Goal: Information Seeking & Learning: Check status

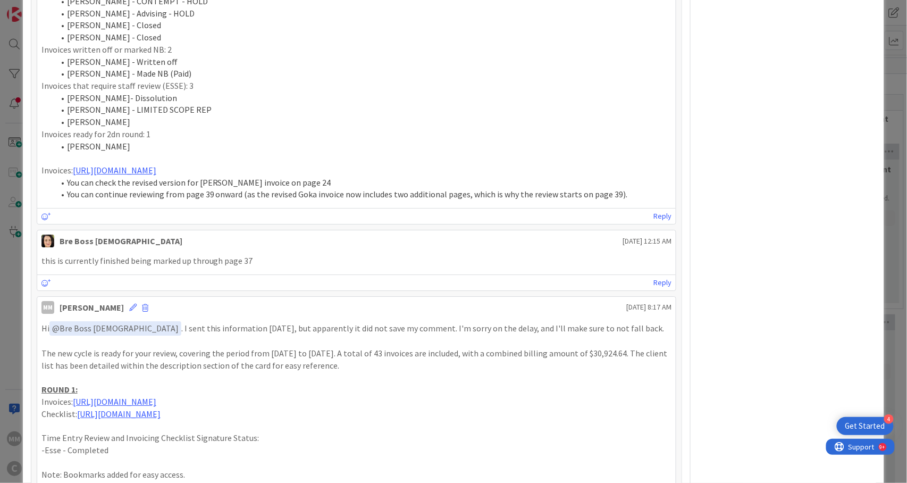
scroll to position [2409, 0]
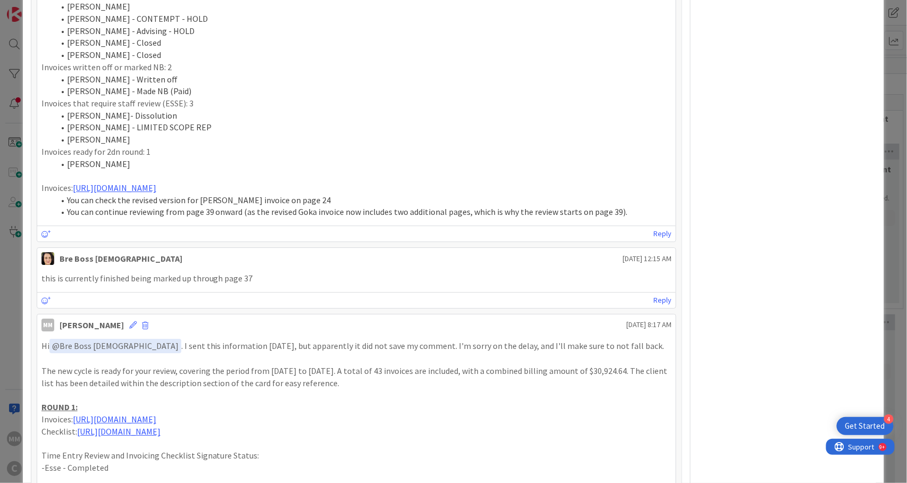
drag, startPoint x: 145, startPoint y: 291, endPoint x: 40, endPoint y: 330, distance: 111.7
click at [40, 334] on div "Hi ﻿ @ Bre Boss [DEMOGRAPHIC_DATA] ﻿ . I sent this information [DATE], but appa…" at bounding box center [356, 431] width 639 height 194
copy div "Hi ﻿ @ Bre Boss [DEMOGRAPHIC_DATA] ﻿ . I sent this information [DATE], but appa…"
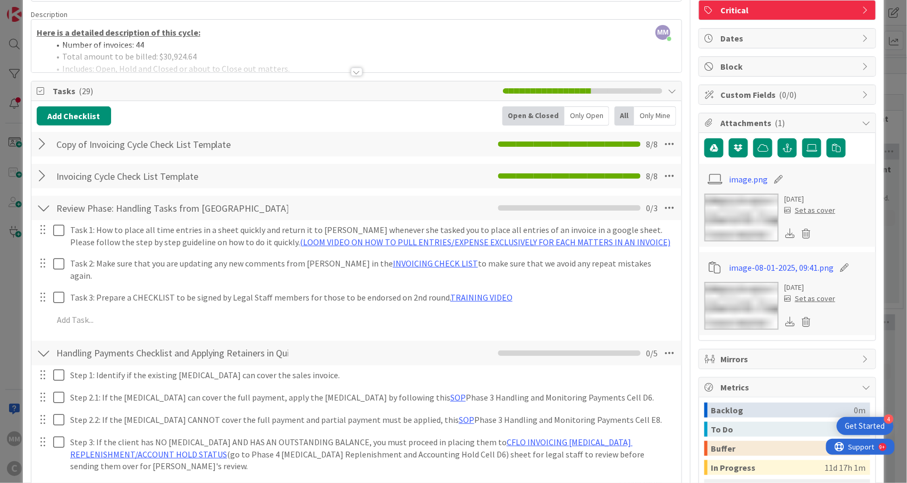
scroll to position [0, 0]
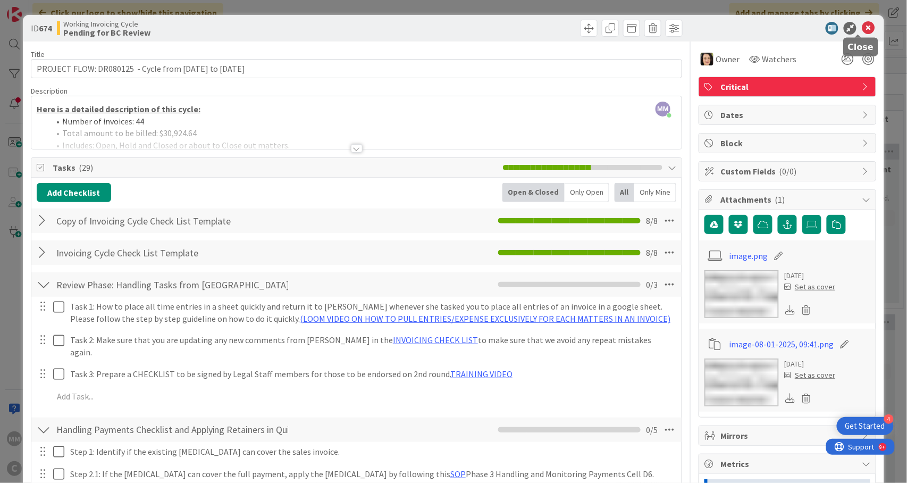
drag, startPoint x: 857, startPoint y: 26, endPoint x: 843, endPoint y: 45, distance: 23.5
click at [862, 26] on icon at bounding box center [868, 28] width 13 height 13
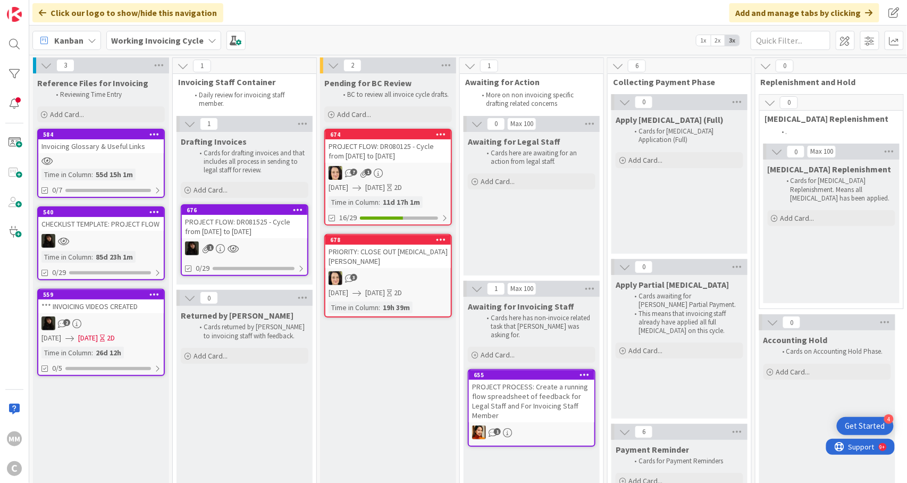
click at [245, 238] on div "PROJECT FLOW: DR081525 - Cycle from [DATE] to [DATE]" at bounding box center [244, 226] width 125 height 23
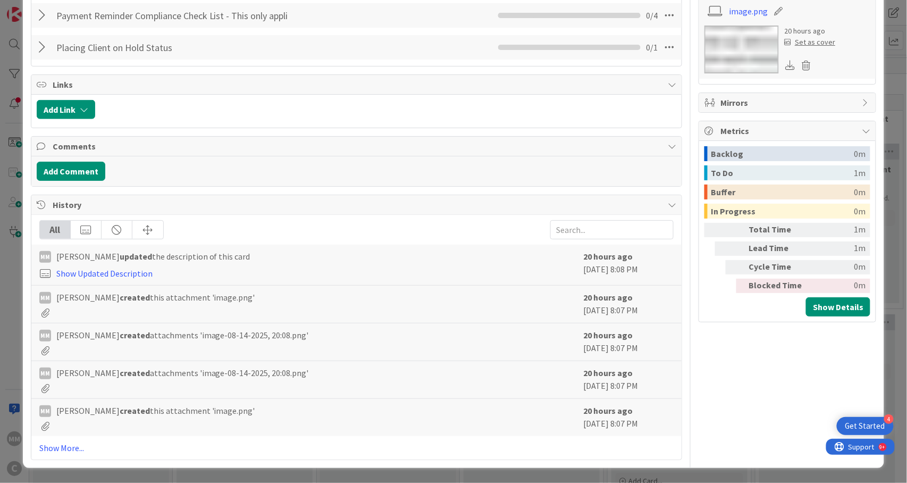
scroll to position [267, 0]
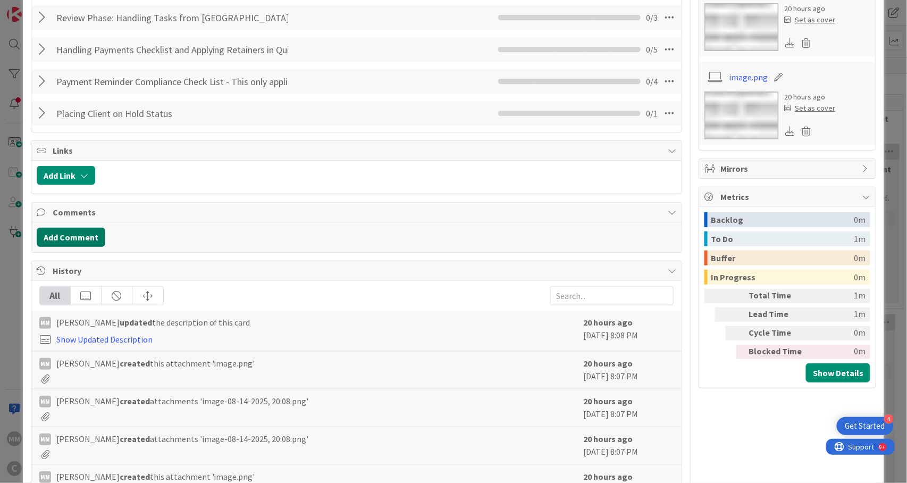
click at [81, 237] on button "Add Comment" at bounding box center [71, 236] width 69 height 19
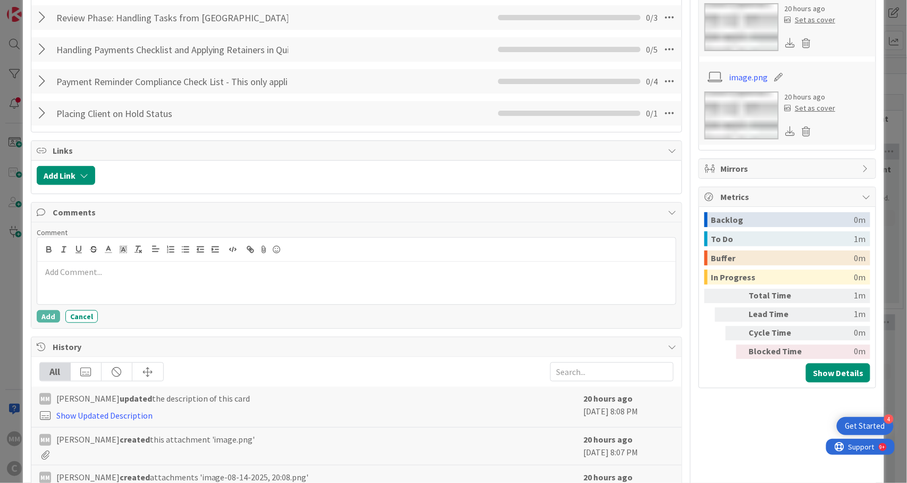
click at [71, 278] on p at bounding box center [356, 272] width 630 height 12
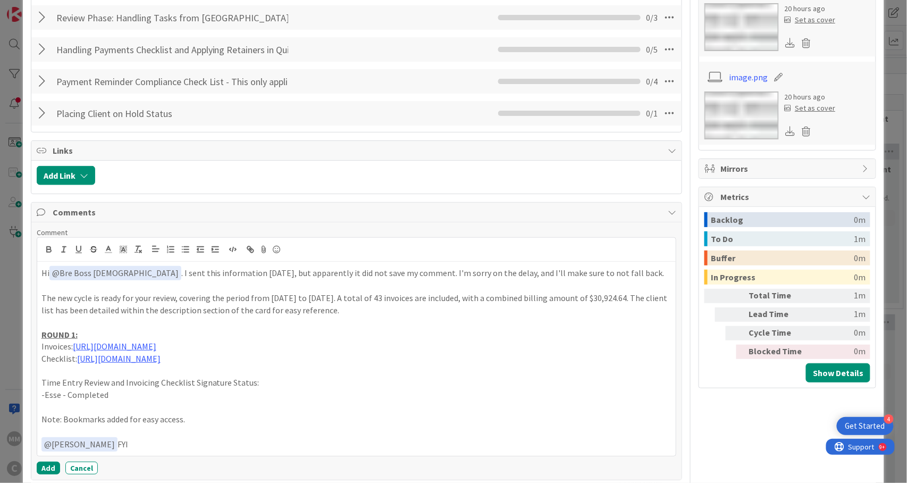
drag, startPoint x: 604, startPoint y: 276, endPoint x: 115, endPoint y: 275, distance: 489.5
click at [115, 275] on p "Hi ﻿ @ Bre Boss [DEMOGRAPHIC_DATA] ﻿ . I sent this information [DATE], but appa…" at bounding box center [356, 273] width 630 height 14
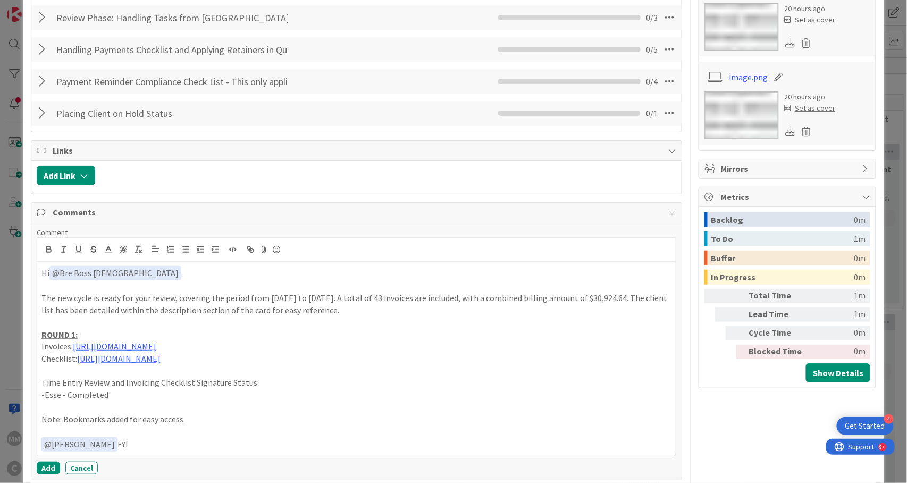
click at [269, 301] on p "The new cycle is ready for your review, covering the period from [DATE] to [DAT…" at bounding box center [356, 304] width 630 height 24
click at [293, 297] on p "The new cycle is ready for your review, covering the period from [DATE] to [DAT…" at bounding box center [356, 304] width 630 height 24
click at [396, 301] on p "The new cycle is ready for your review, covering the period from [DATE] to [DAT…" at bounding box center [356, 304] width 630 height 24
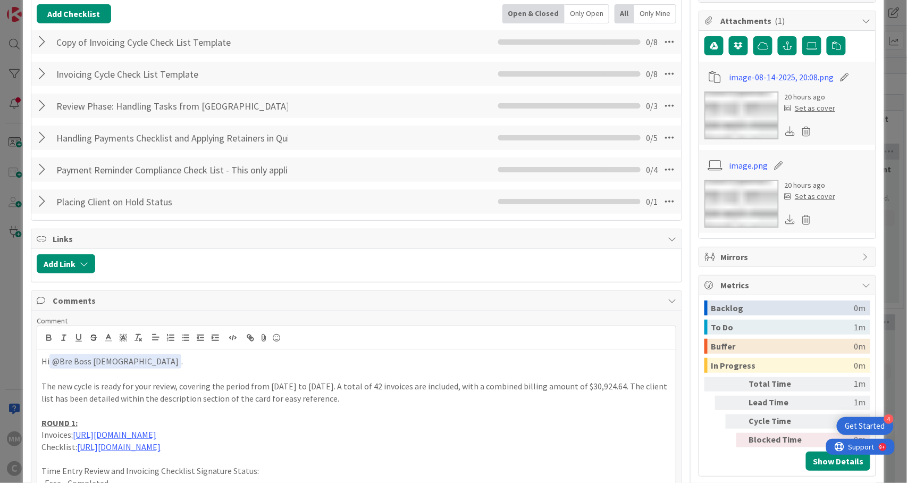
scroll to position [0, 0]
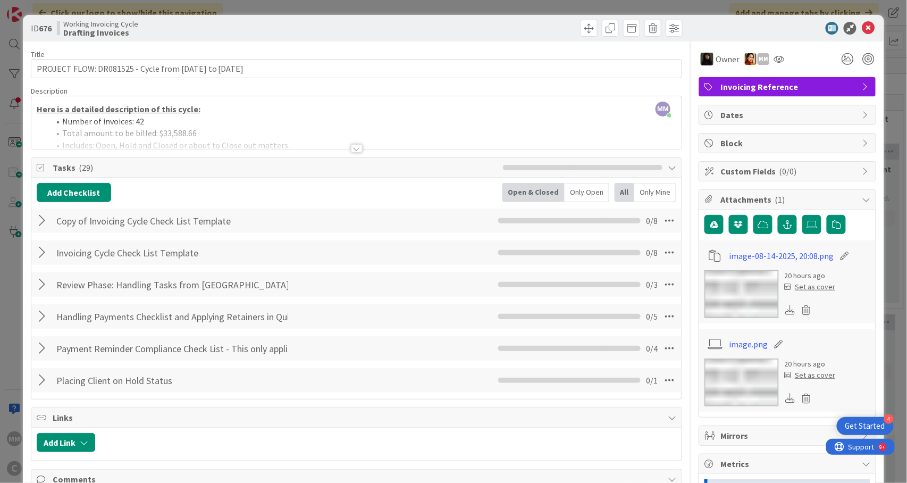
click at [284, 130] on div at bounding box center [356, 135] width 651 height 27
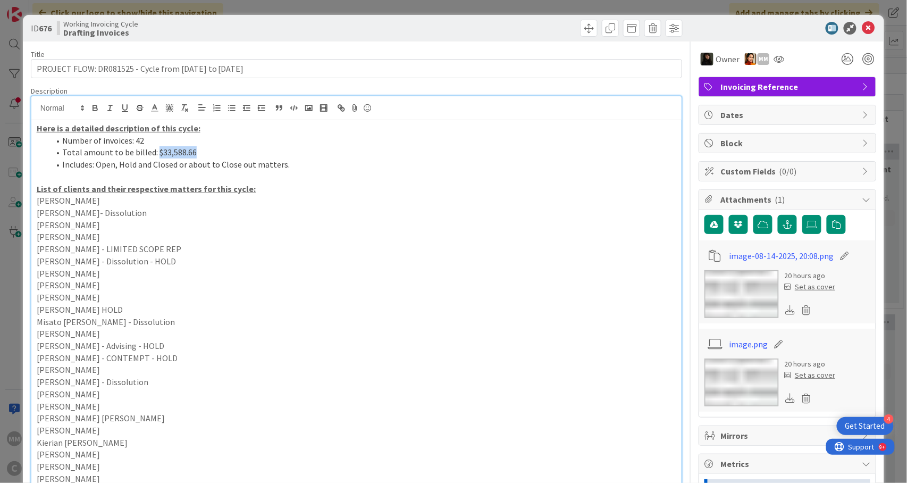
drag, startPoint x: 155, startPoint y: 151, endPoint x: 196, endPoint y: 154, distance: 41.0
click at [196, 154] on li "Total amount to be billed: $33,588.66" at bounding box center [362, 152] width 627 height 12
copy li "$33,588.66"
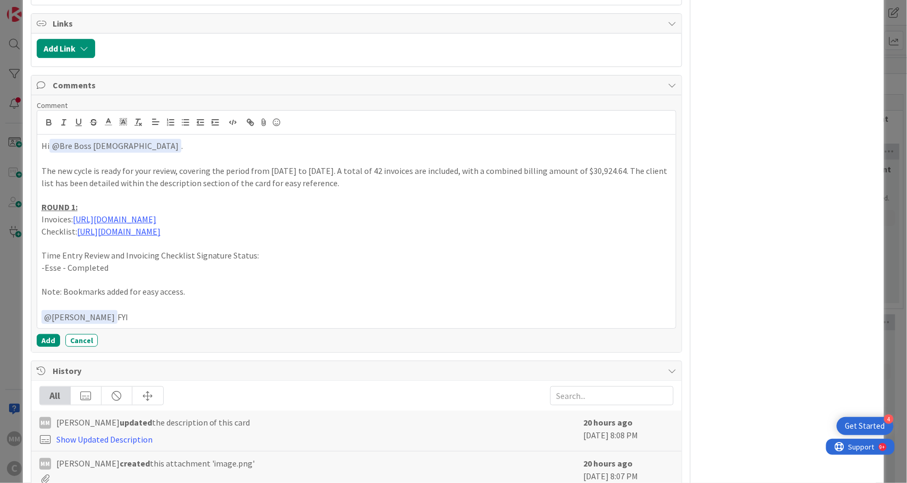
scroll to position [992, 0]
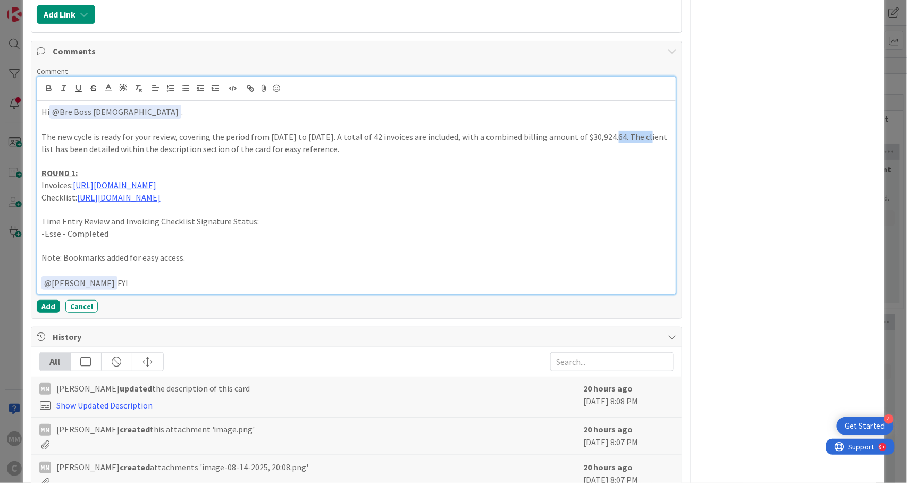
drag, startPoint x: 603, startPoint y: 141, endPoint x: 639, endPoint y: 141, distance: 36.1
click at [639, 141] on p "The new cycle is ready for your review, covering the period from [DATE] to [DAT…" at bounding box center [356, 143] width 630 height 24
drag, startPoint x: 298, startPoint y: 186, endPoint x: 74, endPoint y: 189, distance: 223.8
click at [74, 189] on p "Invoices: [URL][DOMAIN_NAME]" at bounding box center [356, 185] width 630 height 12
drag, startPoint x: 297, startPoint y: 185, endPoint x: 73, endPoint y: 182, distance: 223.3
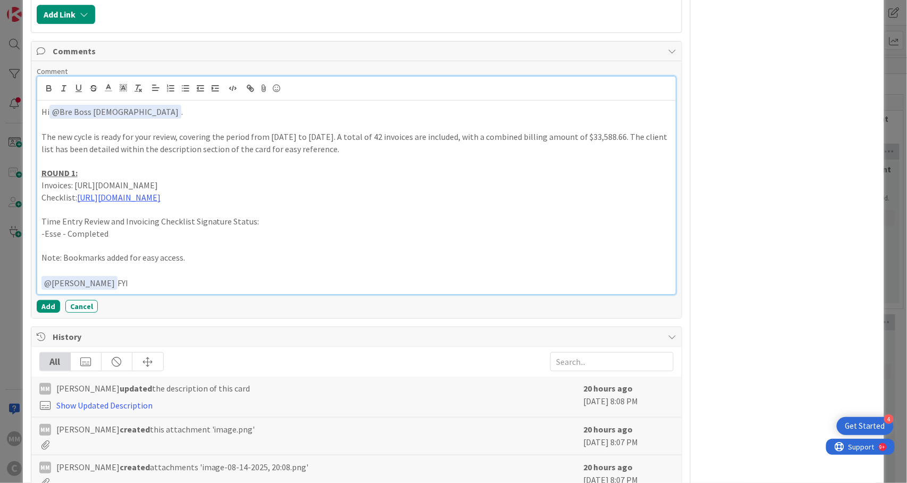
click at [73, 182] on p "Invoices: [URL][DOMAIN_NAME]" at bounding box center [356, 185] width 630 height 12
click at [250, 89] on icon "button" at bounding box center [251, 88] width 10 height 10
click at [253, 207] on link at bounding box center [245, 206] width 24 height 8
drag, startPoint x: 314, startPoint y: 201, endPoint x: 79, endPoint y: 203, distance: 234.9
click at [79, 203] on p "Checklist: [URL][DOMAIN_NAME]" at bounding box center [356, 197] width 630 height 12
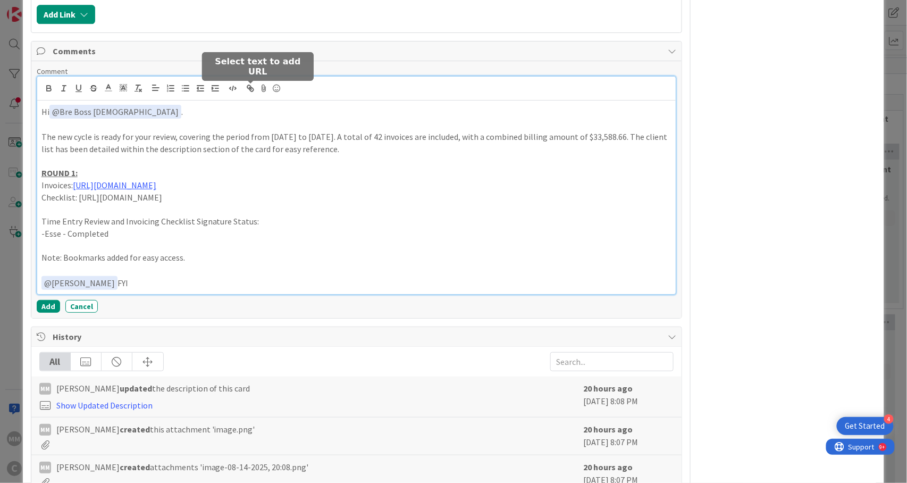
click at [255, 90] on button "button" at bounding box center [250, 88] width 15 height 13
click at [248, 88] on icon "button" at bounding box center [249, 87] width 4 height 4
drag, startPoint x: 304, startPoint y: 201, endPoint x: 77, endPoint y: 198, distance: 227.5
click at [77, 198] on p "Checklist: [URL][DOMAIN_NAME]" at bounding box center [356, 197] width 630 height 12
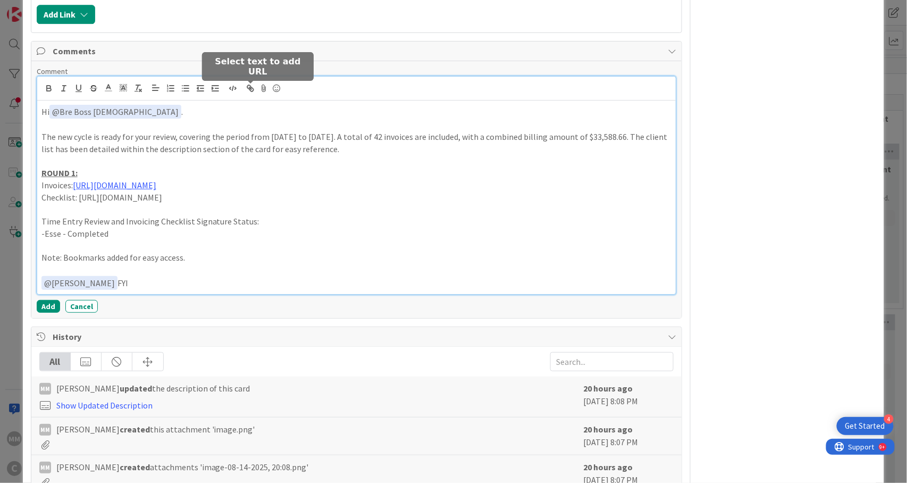
click at [246, 86] on icon "button" at bounding box center [251, 88] width 10 height 10
type input "[URL][DOMAIN_NAME]"
click at [224, 216] on input "[URL][DOMAIN_NAME]" at bounding box center [192, 218] width 90 height 14
click at [253, 218] on link at bounding box center [250, 218] width 24 height 8
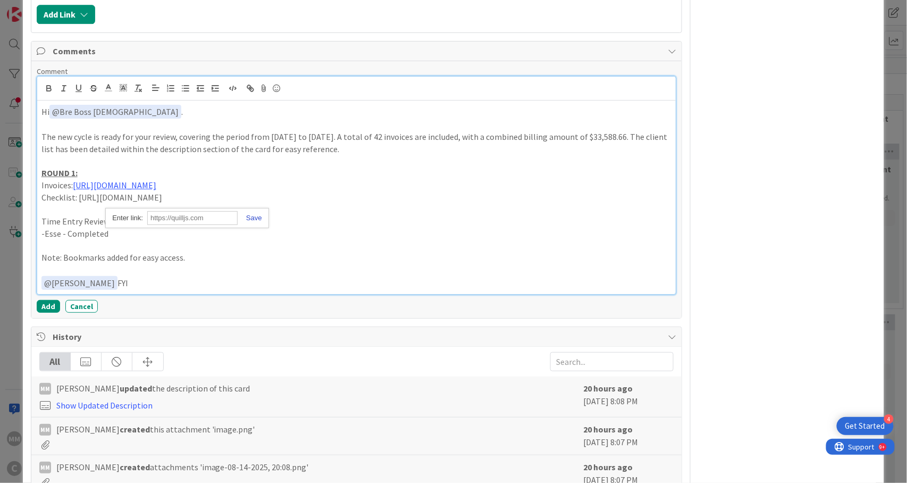
scroll to position [0, 0]
click at [330, 247] on p at bounding box center [356, 245] width 630 height 12
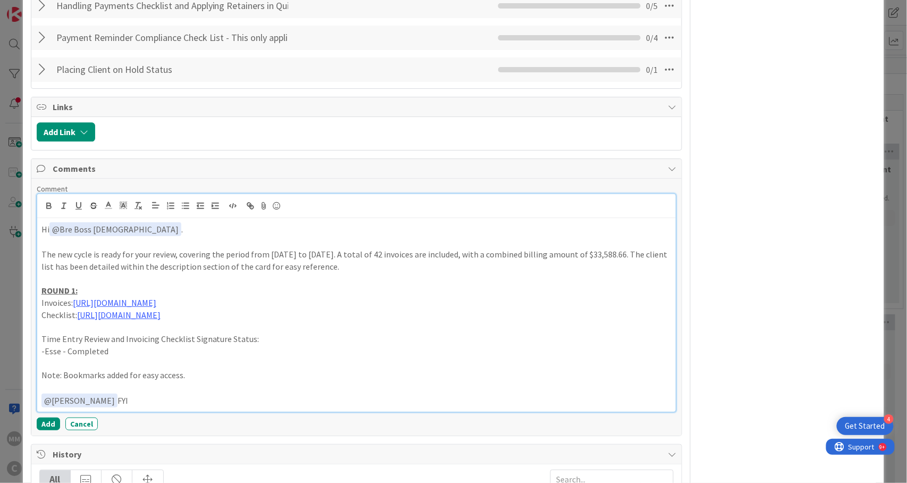
scroll to position [992, 0]
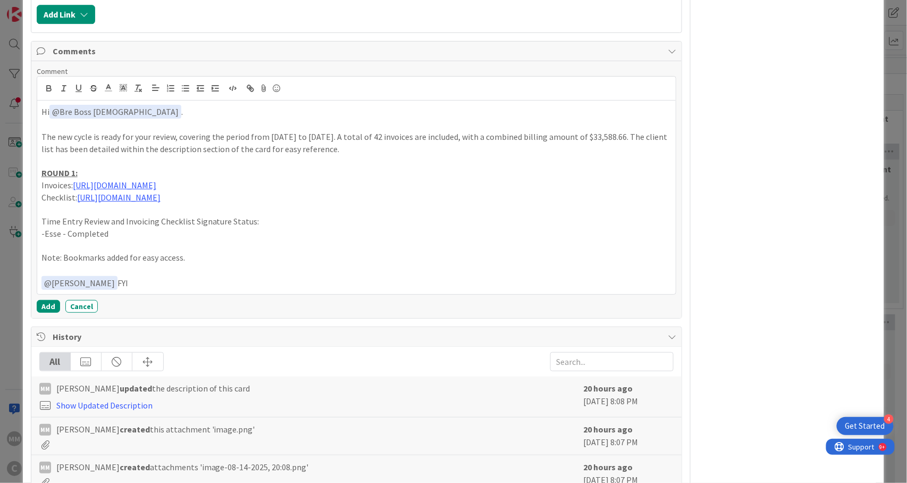
click at [45, 301] on div "Comment Hi ﻿ @ Bre Boss [DEMOGRAPHIC_DATA] ﻿ . The new cycle is ready for your …" at bounding box center [357, 189] width 640 height 247
click at [45, 304] on button "Add" at bounding box center [48, 306] width 23 height 13
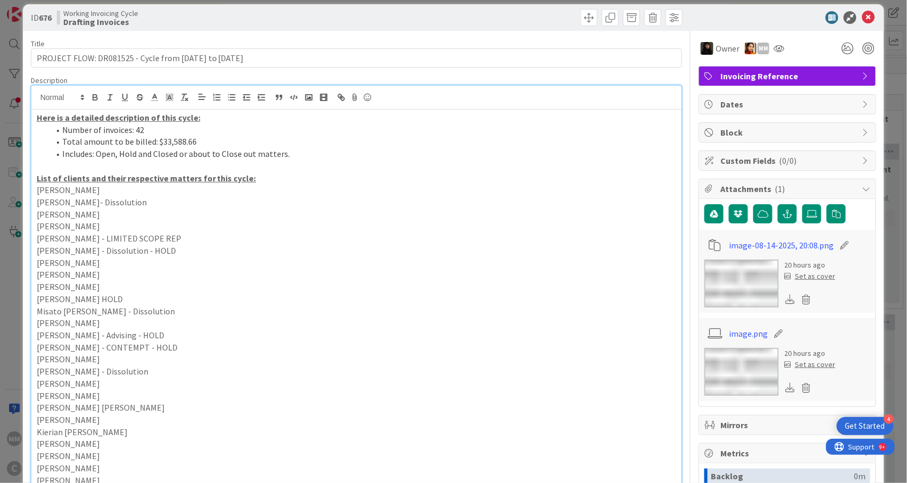
scroll to position [0, 0]
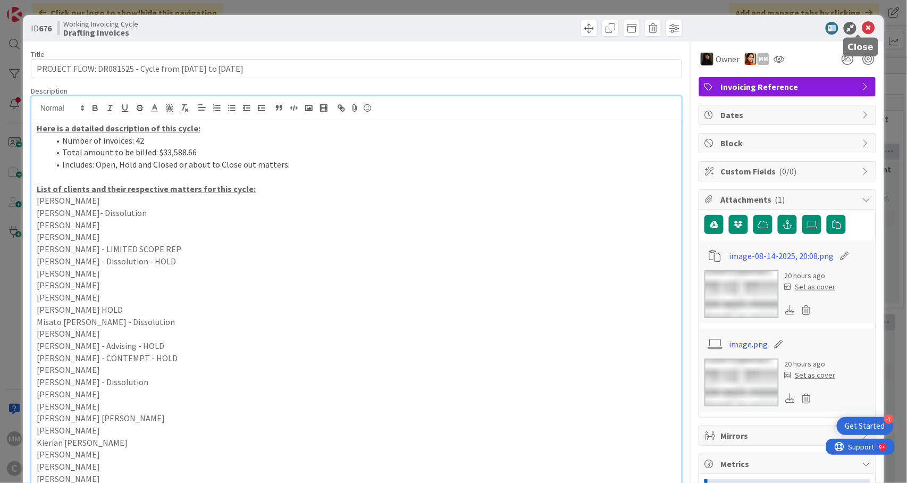
click at [862, 23] on icon at bounding box center [868, 28] width 13 height 13
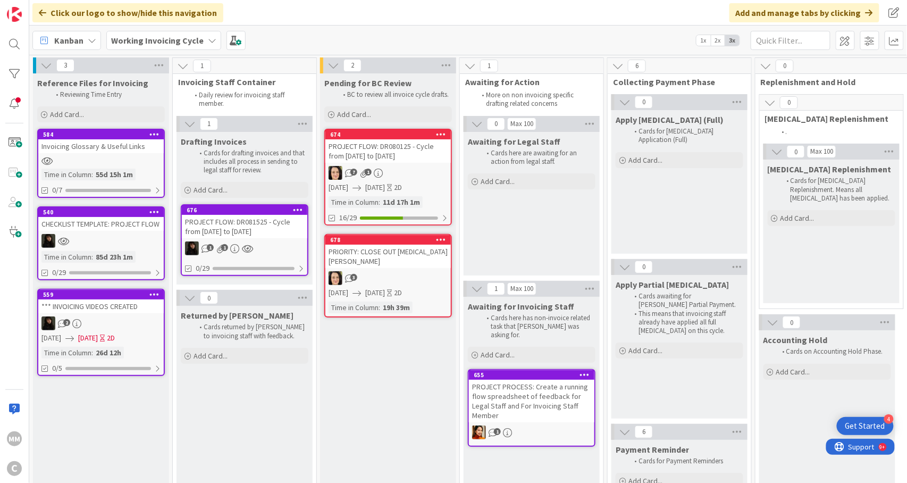
click at [395, 175] on div "7 1" at bounding box center [387, 173] width 125 height 14
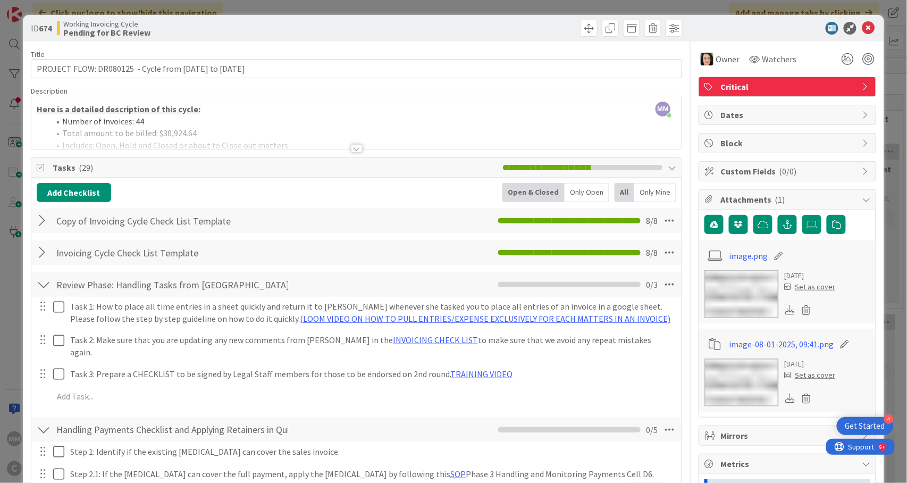
click at [62, 317] on div at bounding box center [51, 312] width 30 height 30
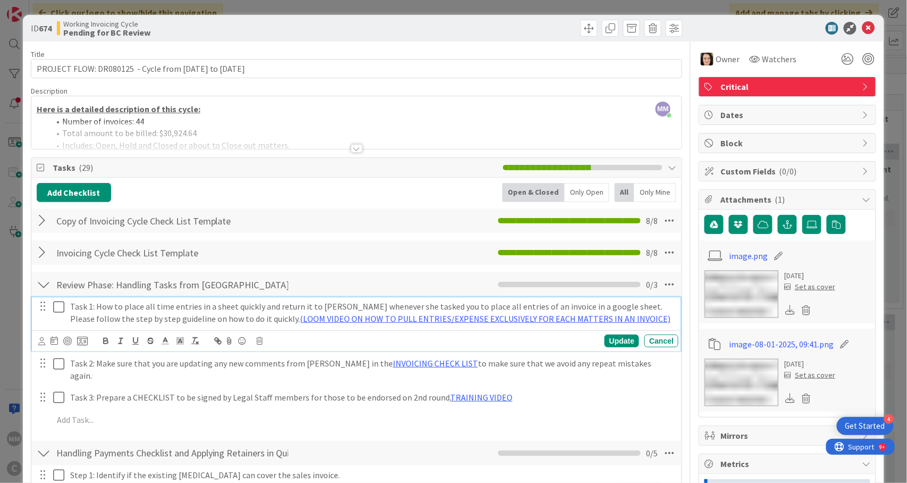
click at [61, 310] on icon at bounding box center [61, 306] width 16 height 13
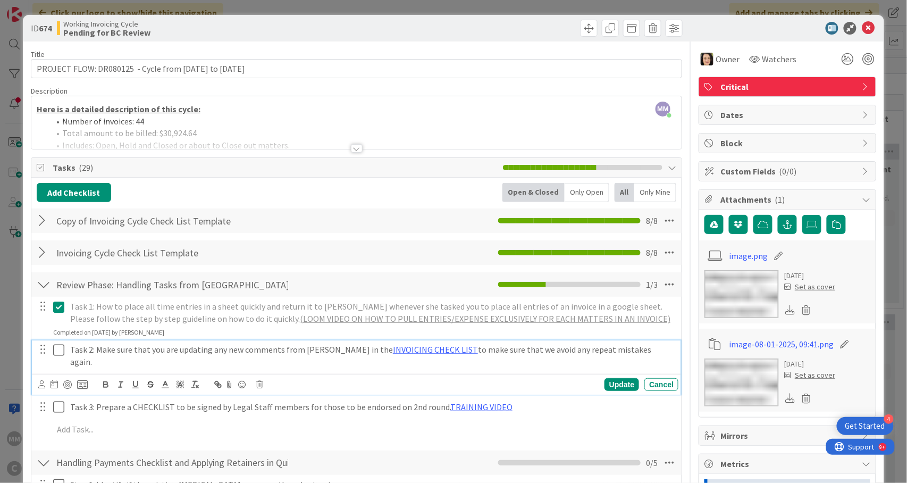
click at [54, 354] on icon at bounding box center [61, 349] width 16 height 13
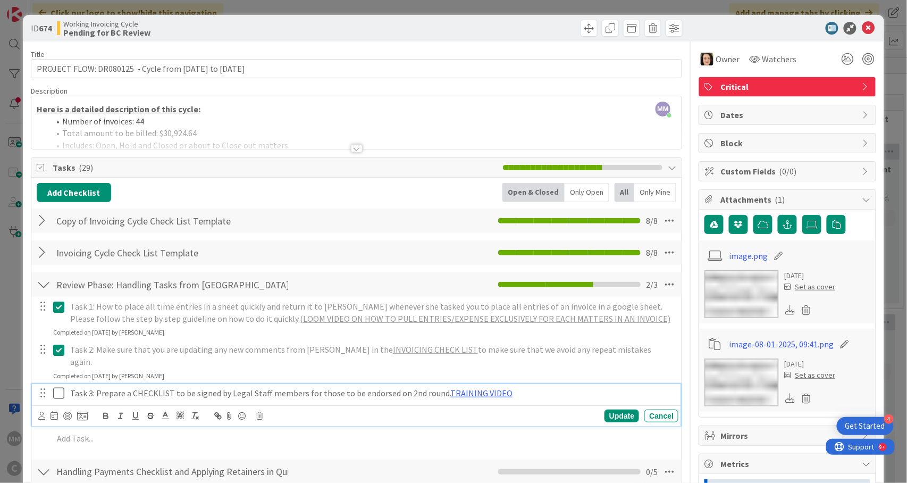
click at [55, 386] on icon at bounding box center [61, 392] width 16 height 13
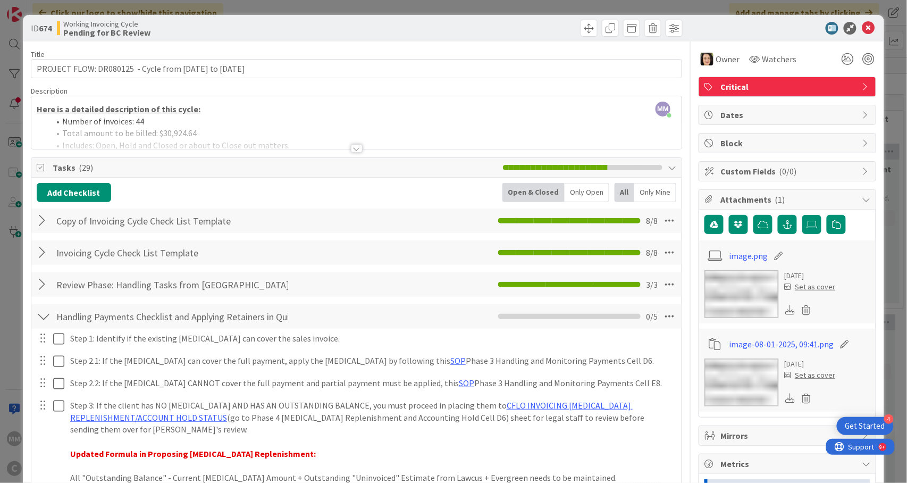
click at [43, 287] on div at bounding box center [44, 284] width 14 height 19
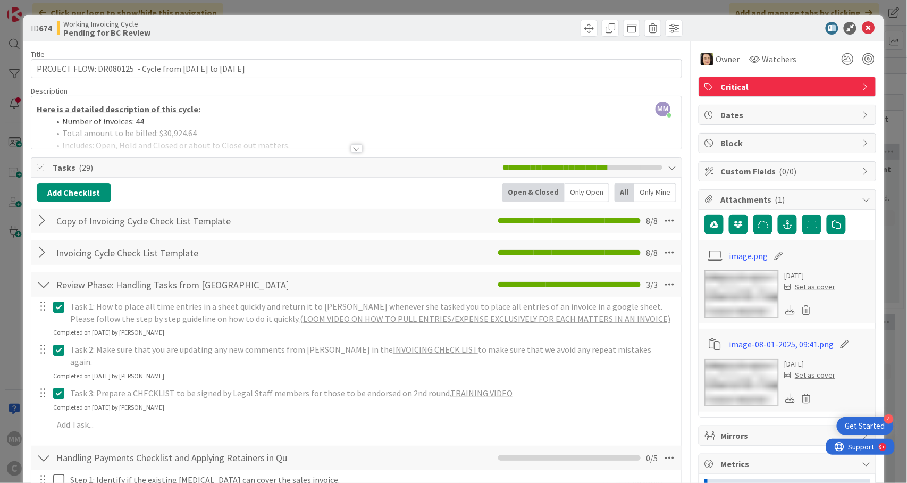
click at [58, 390] on button at bounding box center [59, 393] width 13 height 17
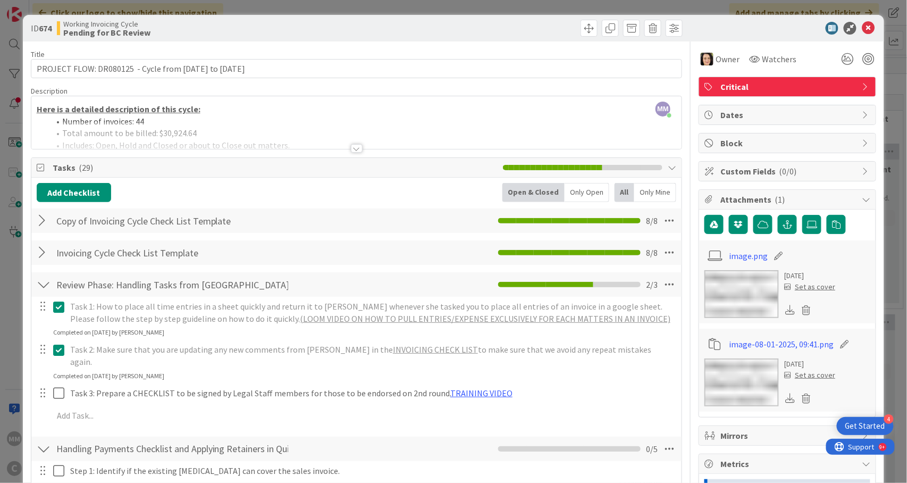
click at [60, 353] on icon at bounding box center [61, 349] width 16 height 13
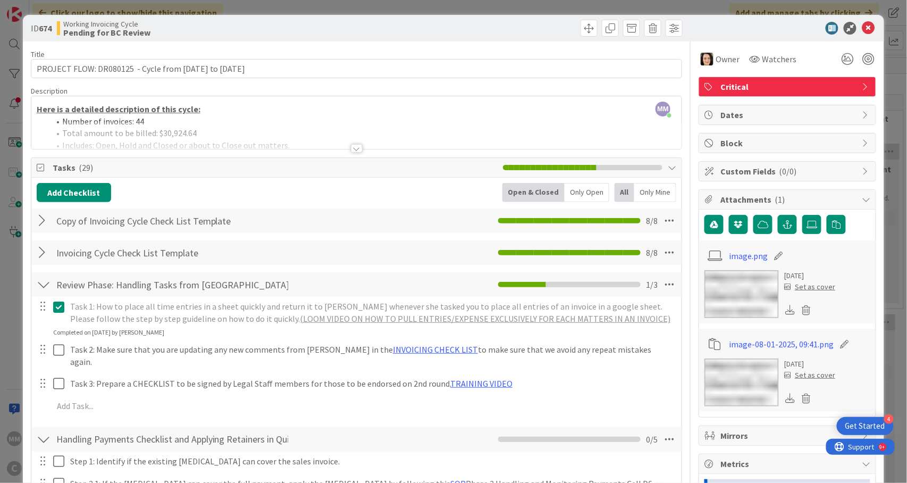
click at [62, 306] on icon at bounding box center [61, 306] width 16 height 13
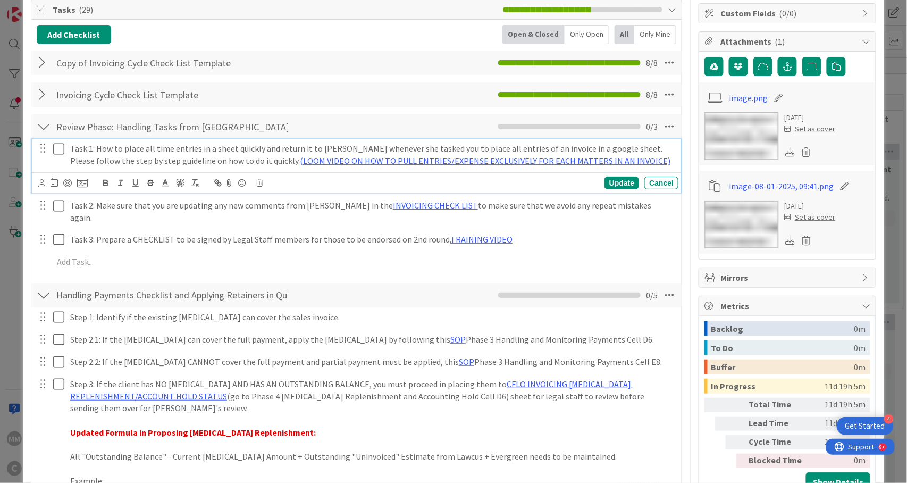
scroll to position [141, 0]
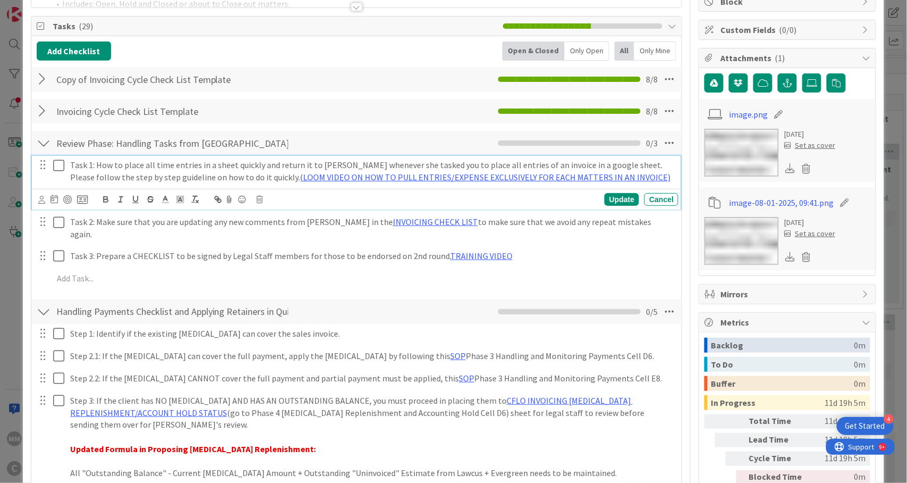
click at [60, 164] on icon at bounding box center [61, 165] width 16 height 13
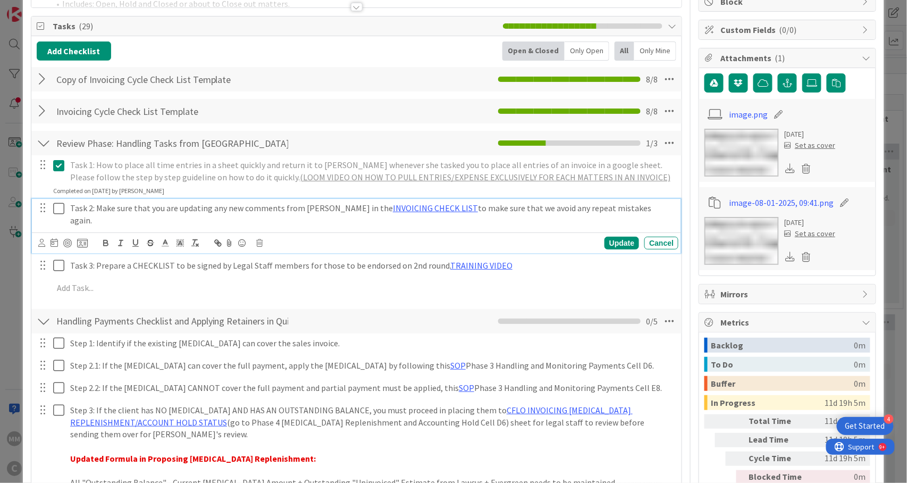
click at [60, 210] on icon at bounding box center [61, 208] width 16 height 13
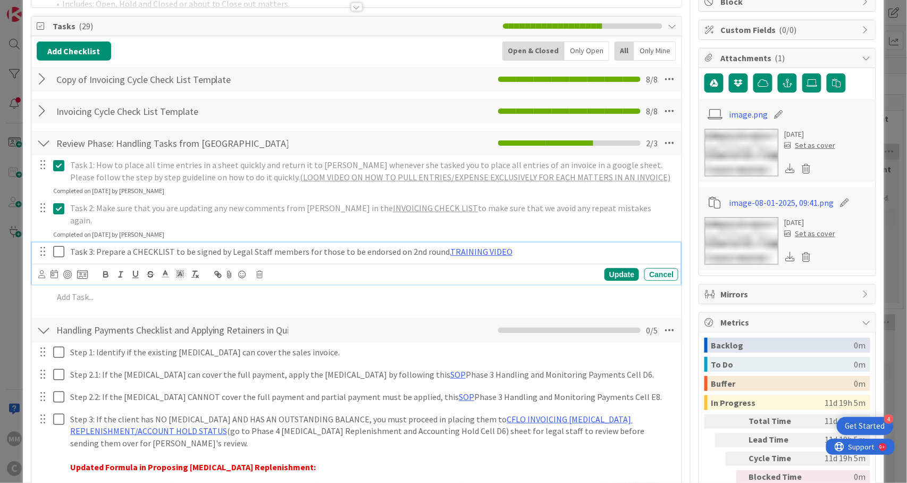
click at [55, 245] on icon at bounding box center [61, 251] width 16 height 13
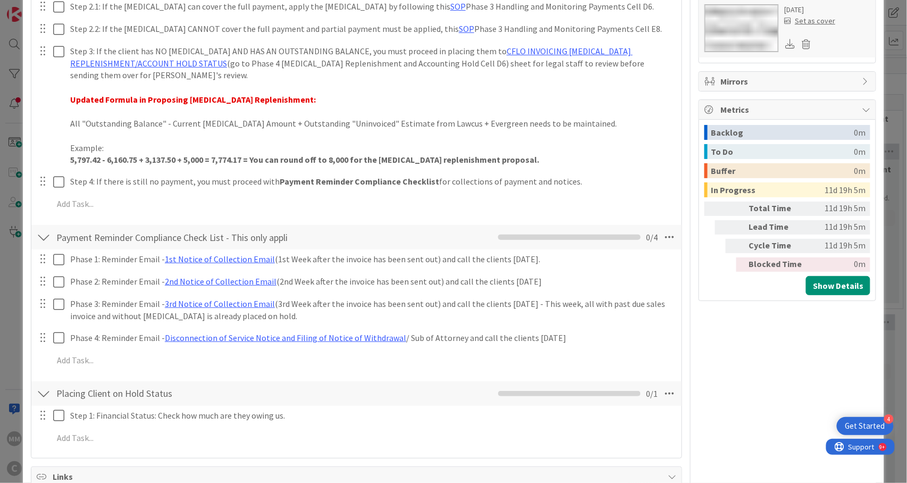
scroll to position [213, 0]
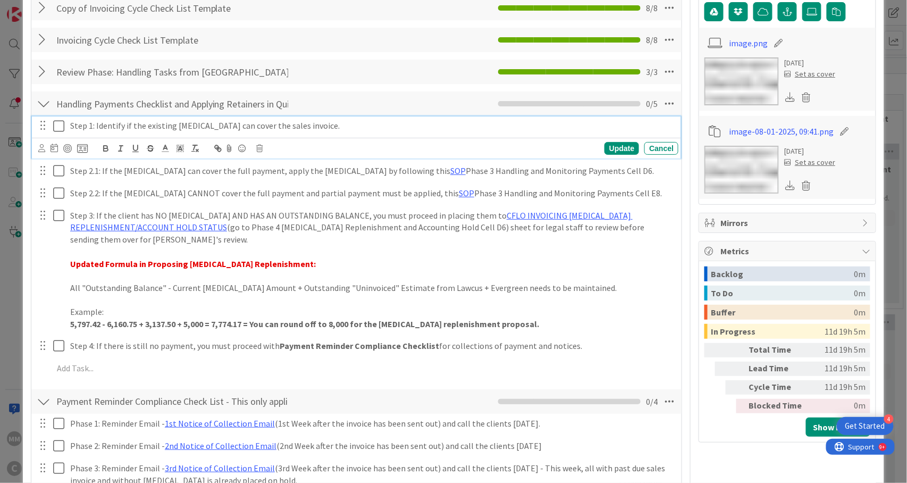
click at [57, 124] on icon at bounding box center [61, 126] width 16 height 13
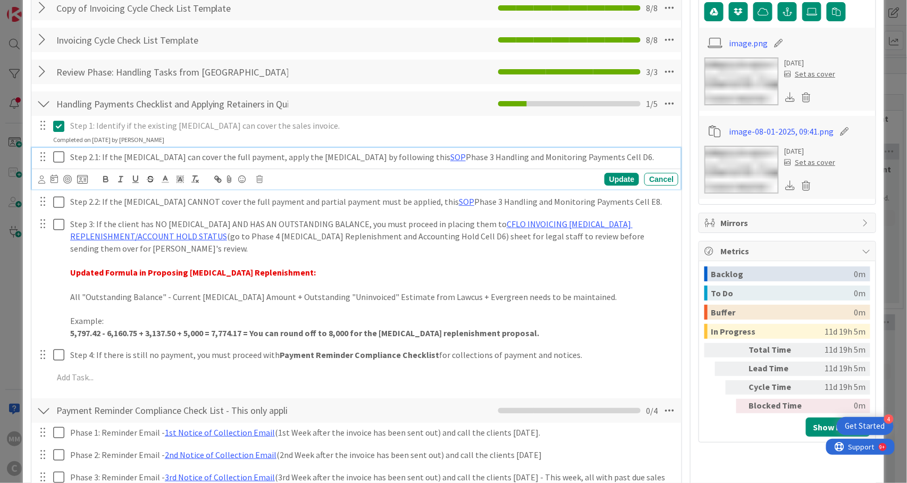
click at [57, 156] on icon at bounding box center [61, 156] width 16 height 13
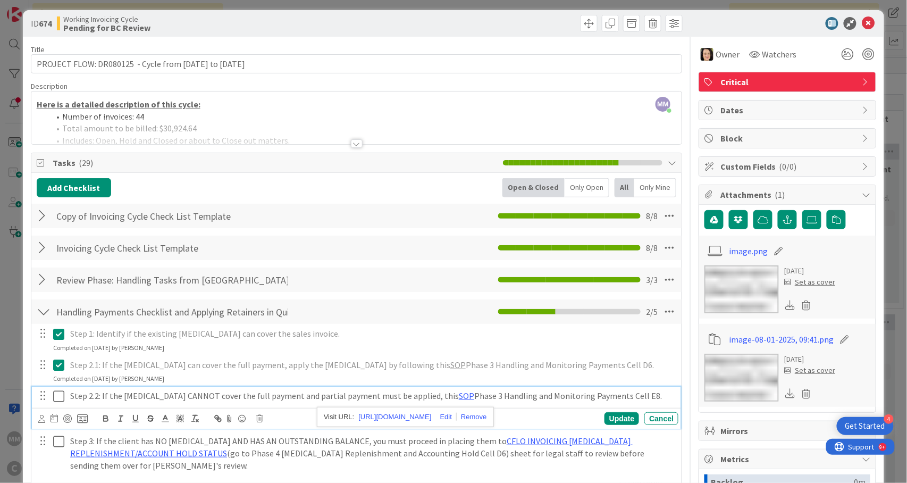
scroll to position [0, 0]
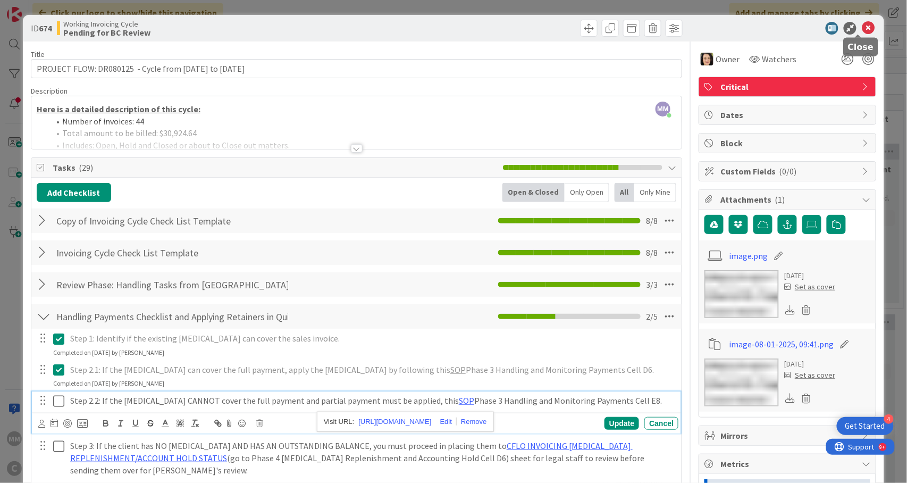
click at [862, 29] on icon at bounding box center [868, 28] width 13 height 13
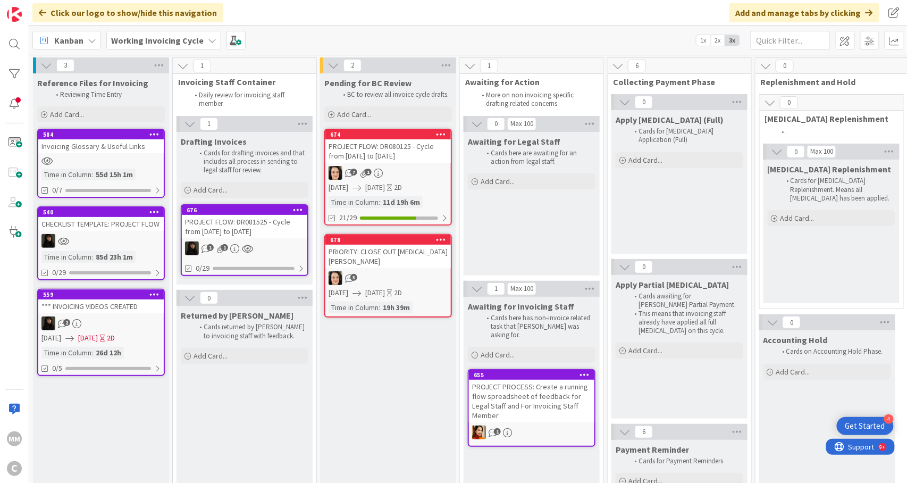
click at [248, 220] on div "PROJECT FLOW: DR081525 - Cycle from [DATE] to [DATE]" at bounding box center [244, 226] width 125 height 23
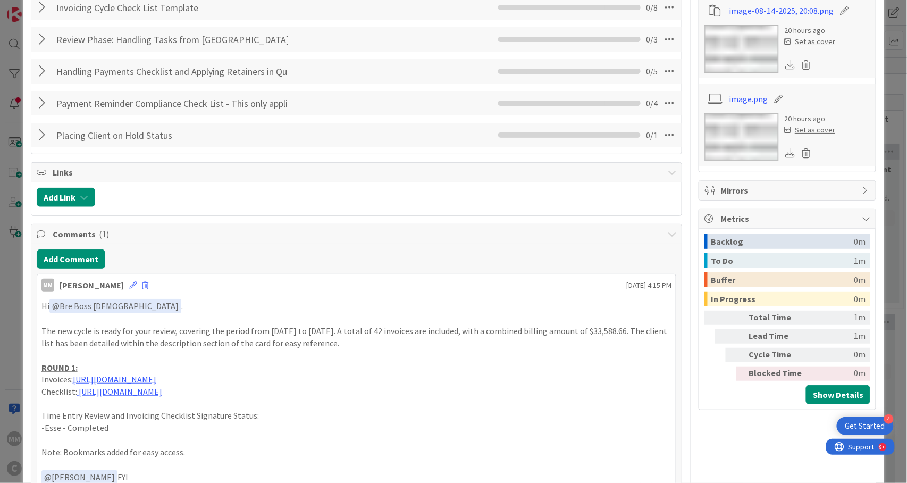
scroll to position [354, 0]
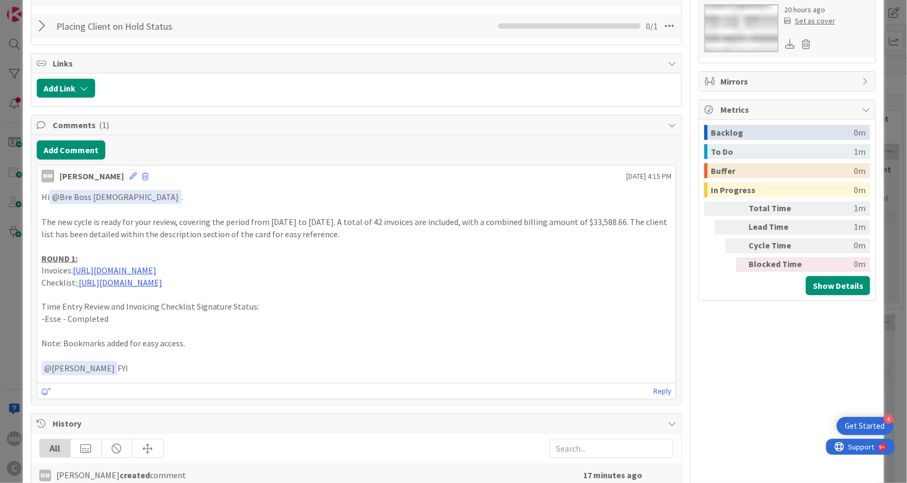
click at [426, 259] on p "ROUND 1:" at bounding box center [356, 258] width 630 height 12
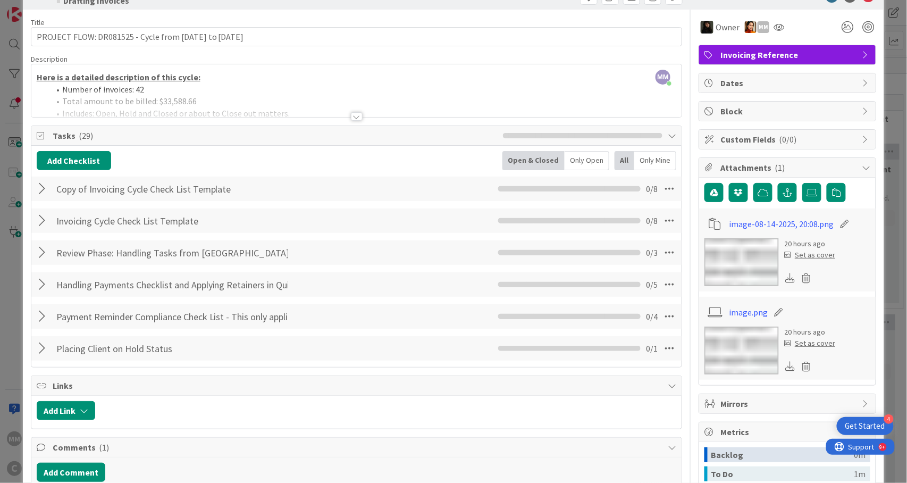
scroll to position [0, 0]
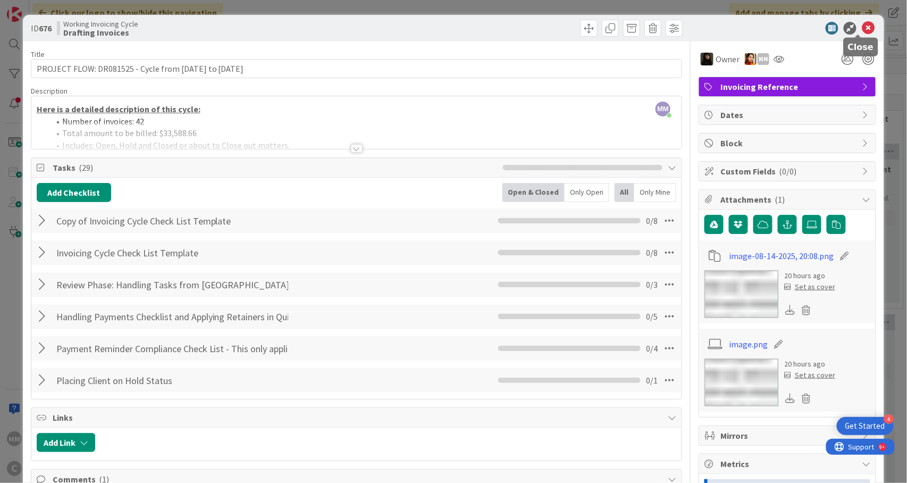
click at [862, 22] on icon at bounding box center [868, 28] width 13 height 13
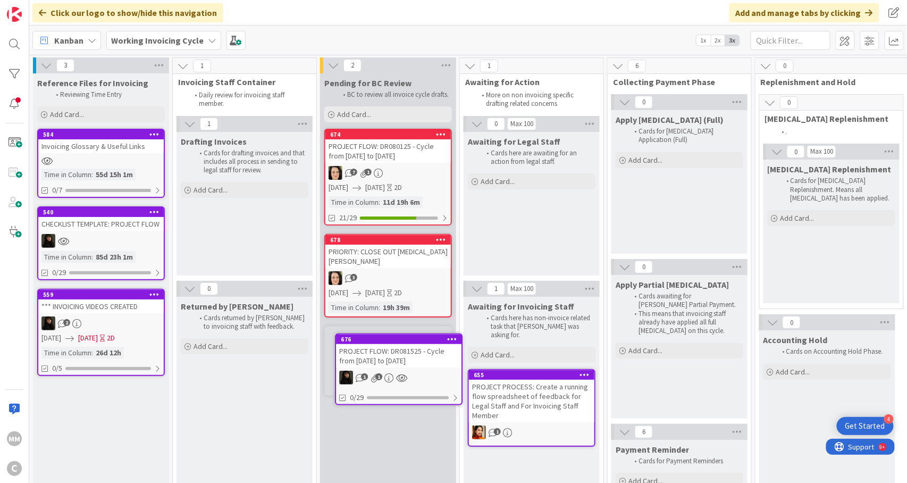
scroll to position [1, 0]
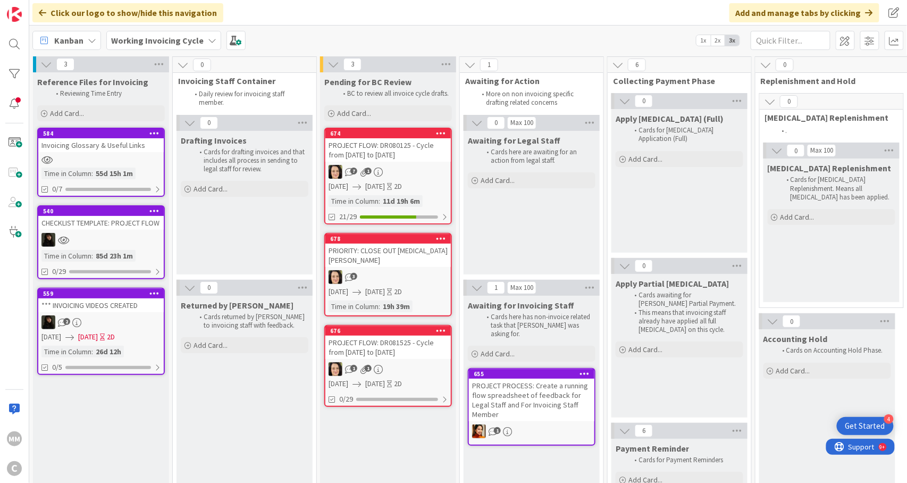
click at [395, 336] on div "PROJECT FLOW: DR081525 - Cycle from [DATE] to [DATE]" at bounding box center [387, 346] width 125 height 23
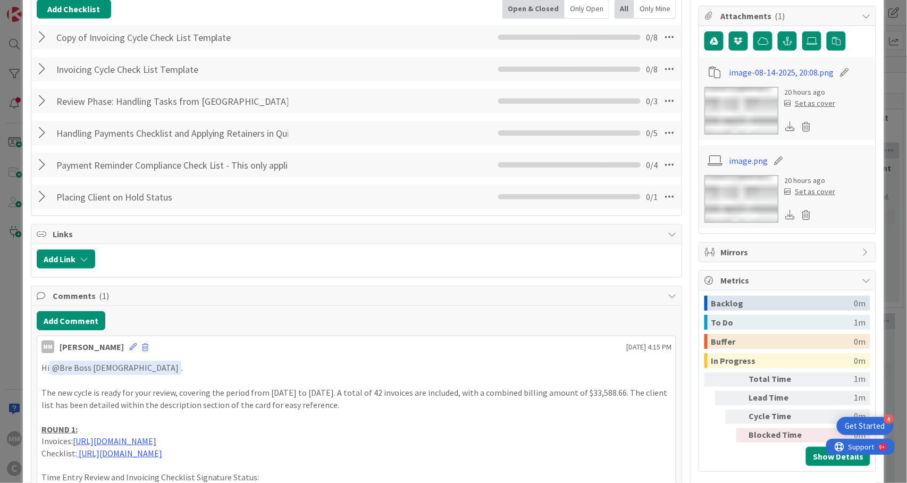
scroll to position [68, 0]
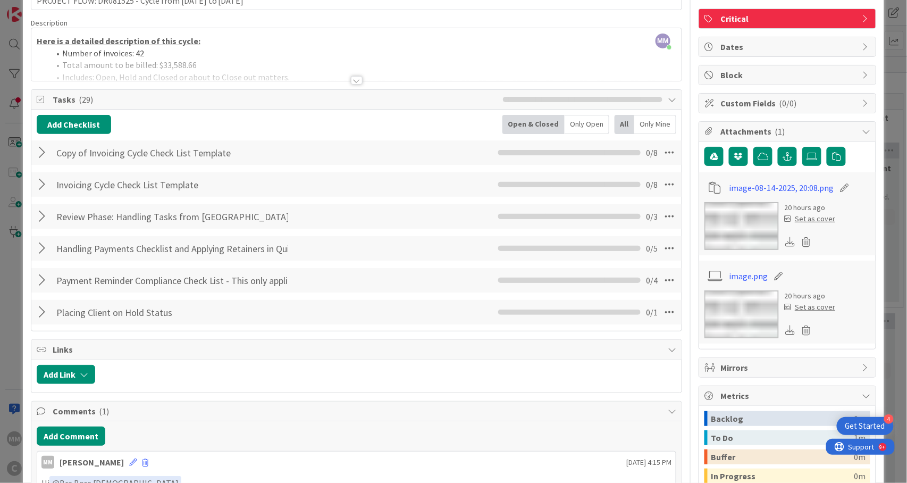
click at [37, 149] on div at bounding box center [44, 152] width 14 height 19
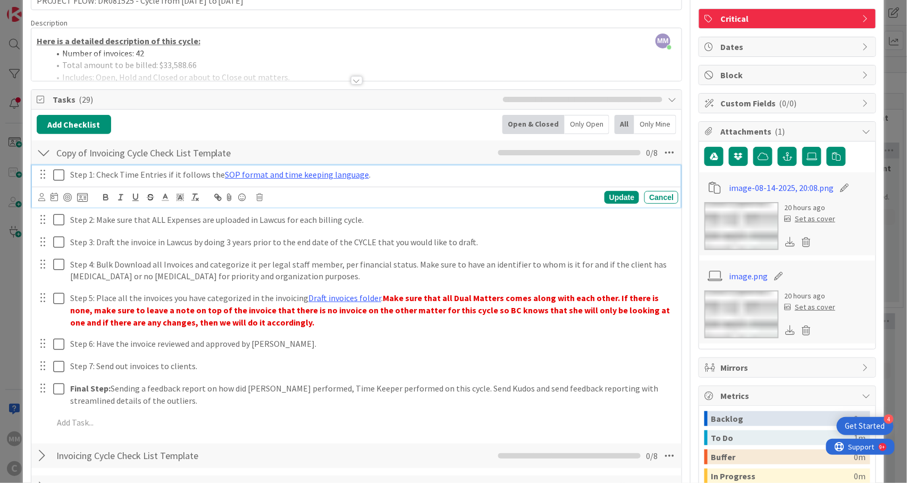
click at [60, 171] on icon at bounding box center [61, 174] width 16 height 13
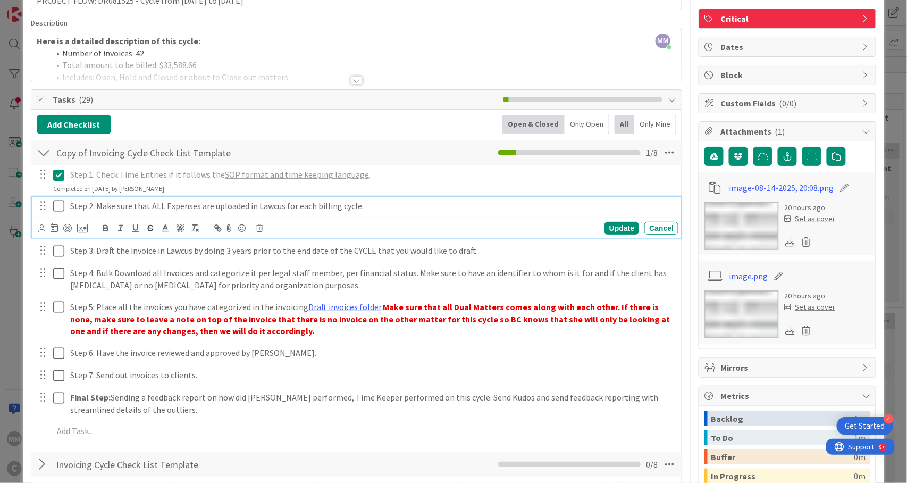
click at [60, 206] on icon at bounding box center [61, 205] width 16 height 13
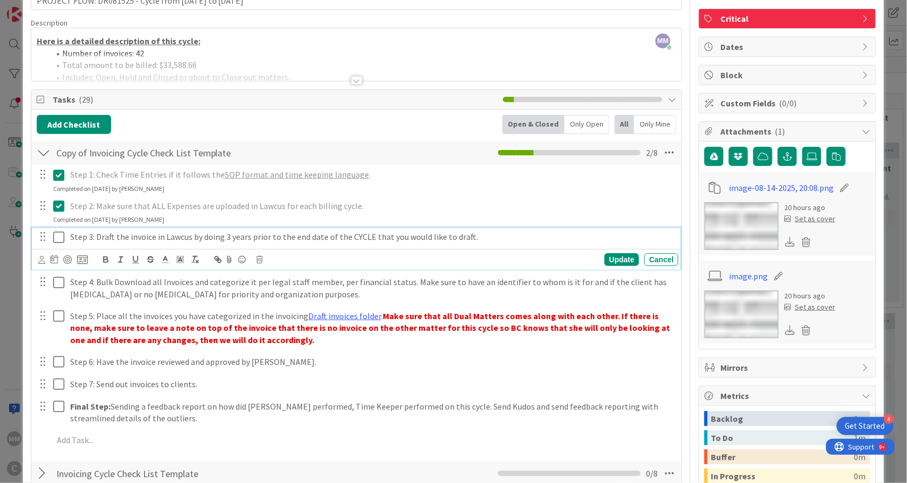
click at [58, 237] on icon at bounding box center [61, 237] width 16 height 13
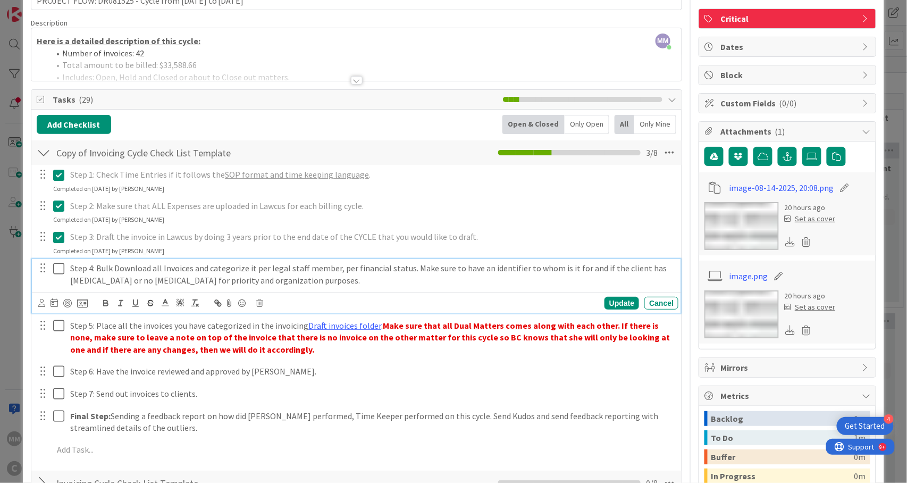
click at [56, 266] on icon at bounding box center [61, 268] width 16 height 13
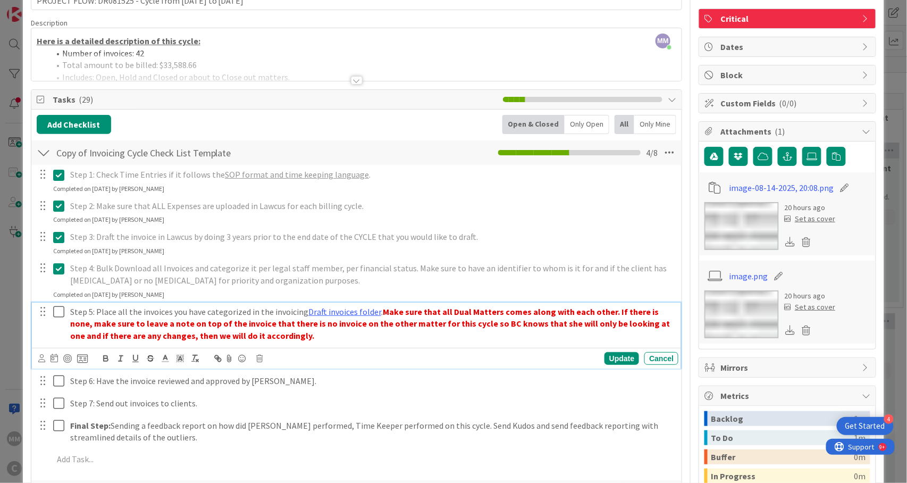
click at [55, 307] on icon at bounding box center [61, 311] width 16 height 13
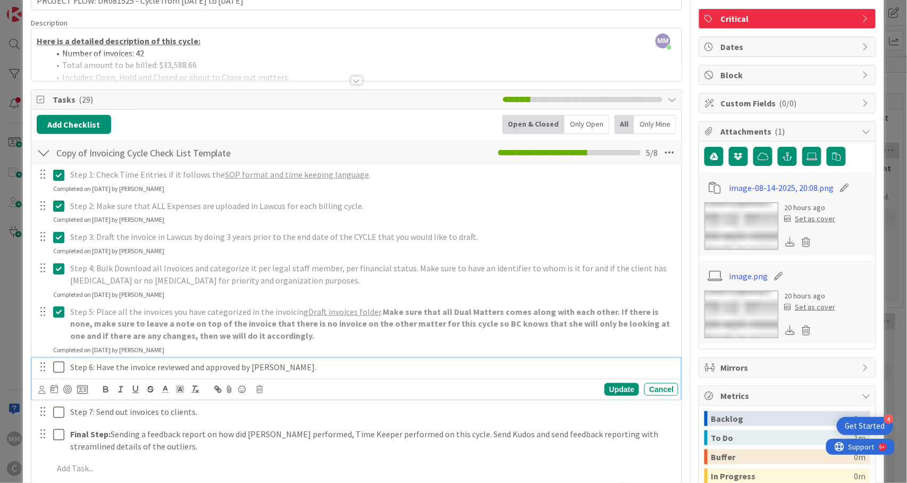
click at [60, 366] on icon at bounding box center [61, 366] width 16 height 13
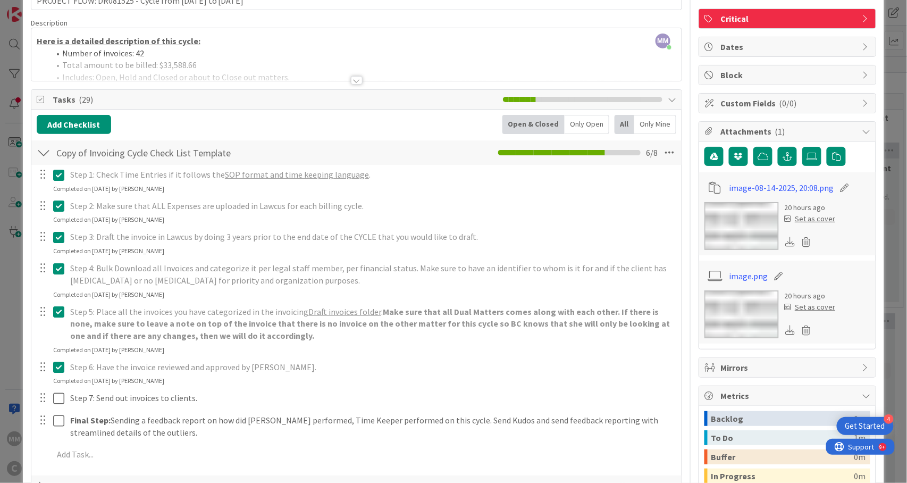
click at [60, 367] on icon at bounding box center [61, 366] width 16 height 13
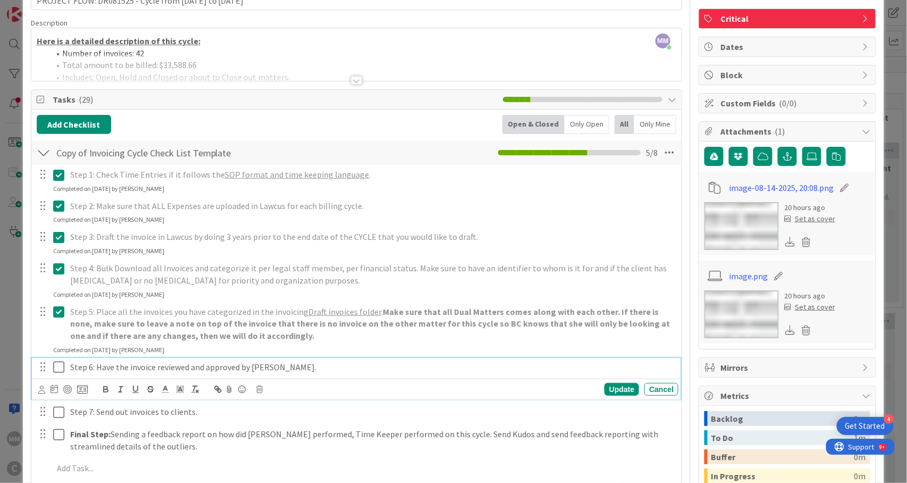
scroll to position [0, 0]
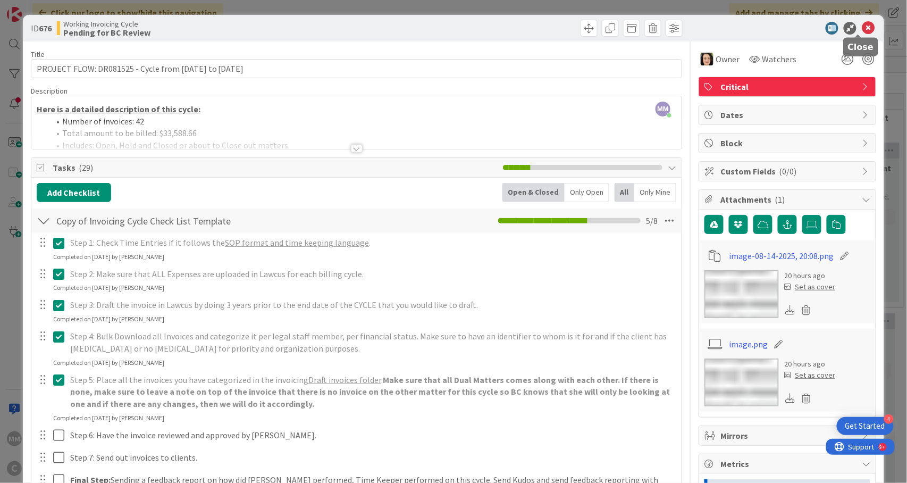
click at [862, 26] on icon at bounding box center [868, 28] width 13 height 13
